Goal: Task Accomplishment & Management: Manage account settings

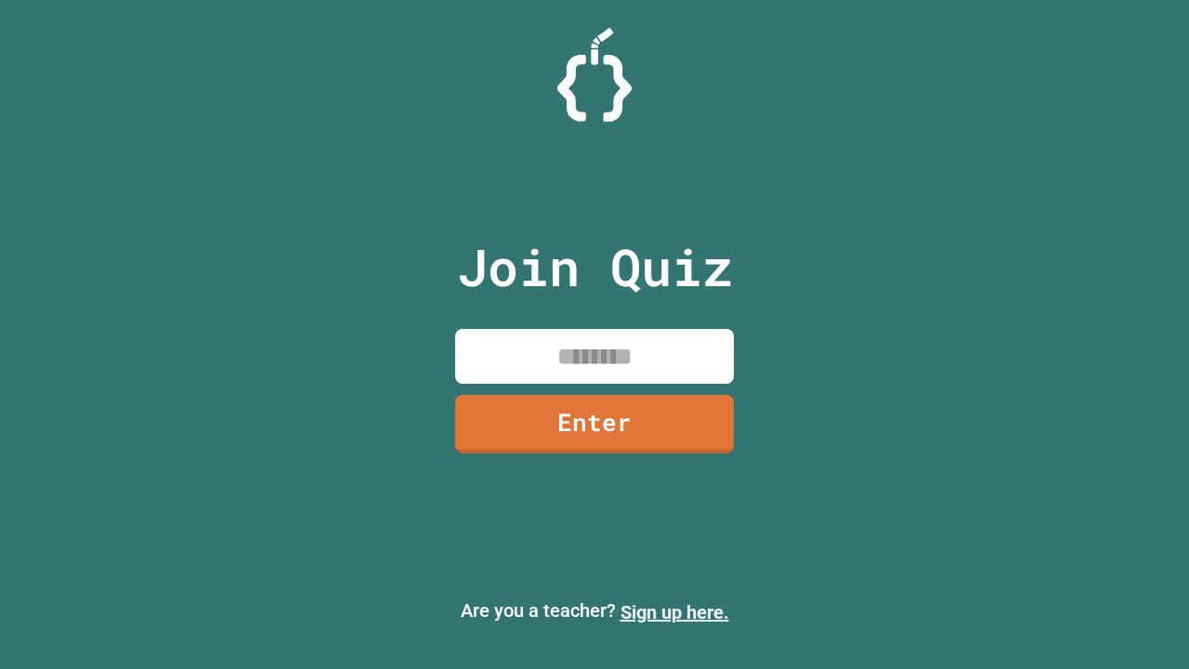
click at [674, 612] on link "Sign up here." at bounding box center [674, 612] width 109 height 22
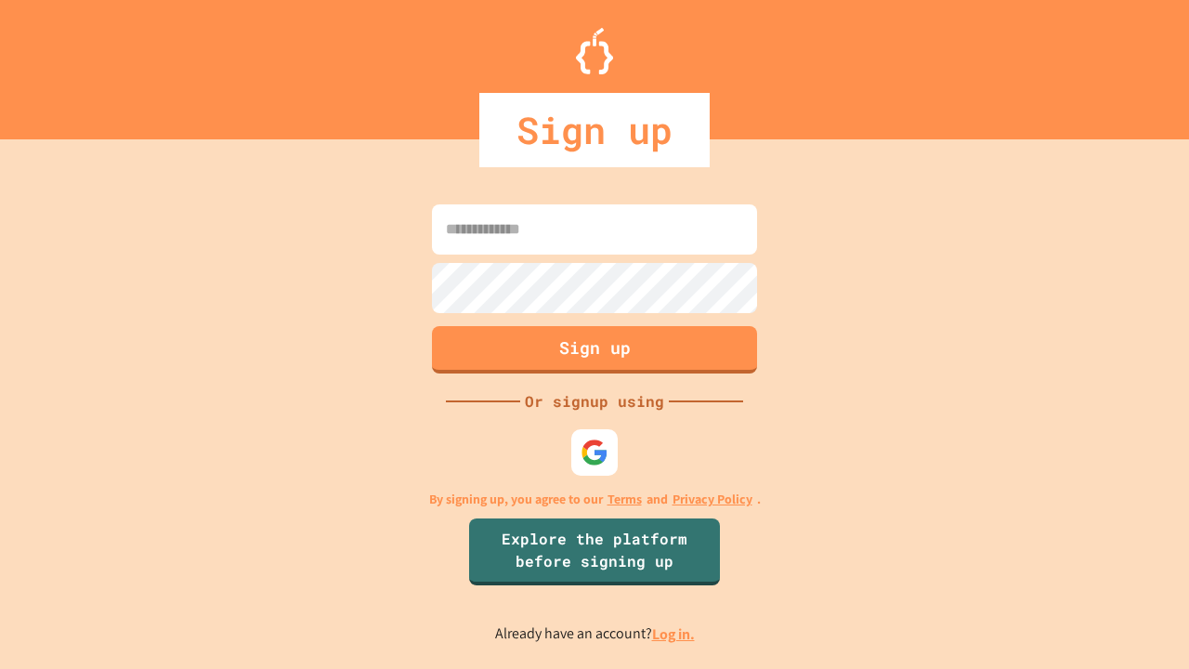
click at [674, 633] on link "Log in." at bounding box center [673, 634] width 43 height 20
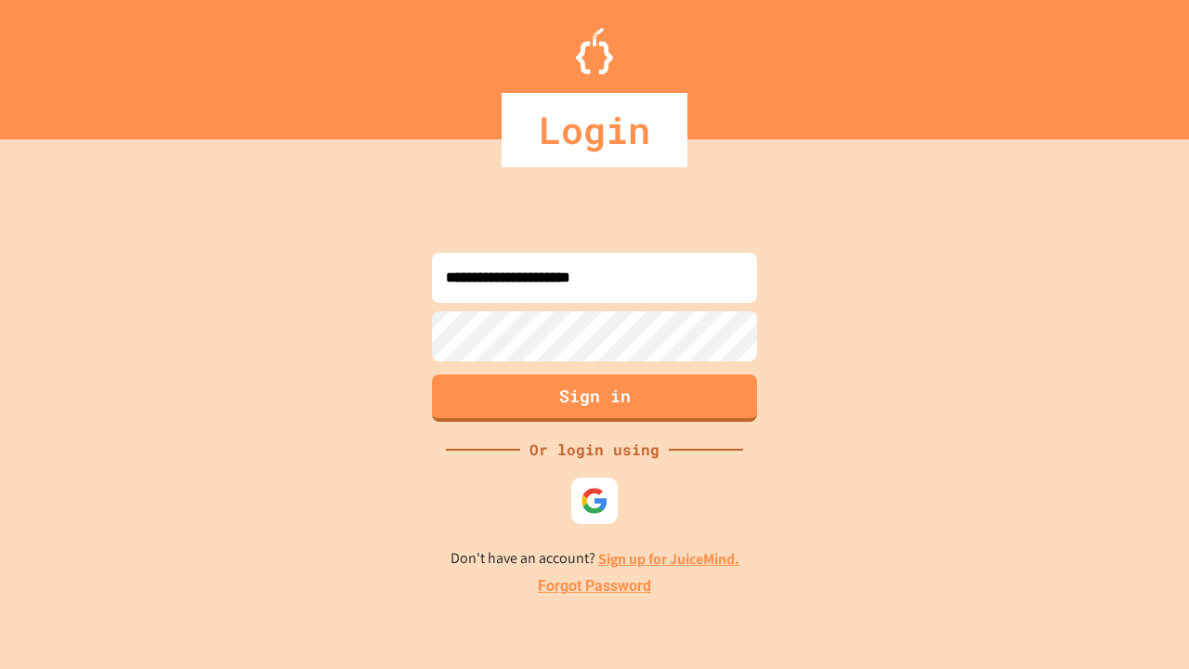
type input "**********"
